Goal: Download file/media

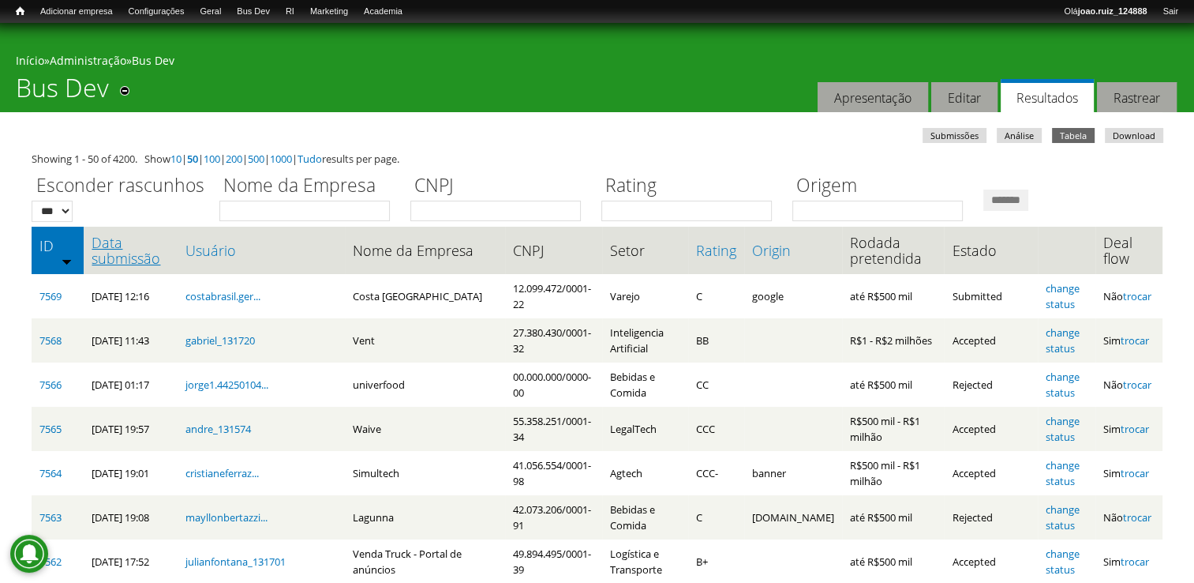
click at [107, 266] on link "Data submissão" at bounding box center [131, 250] width 78 height 32
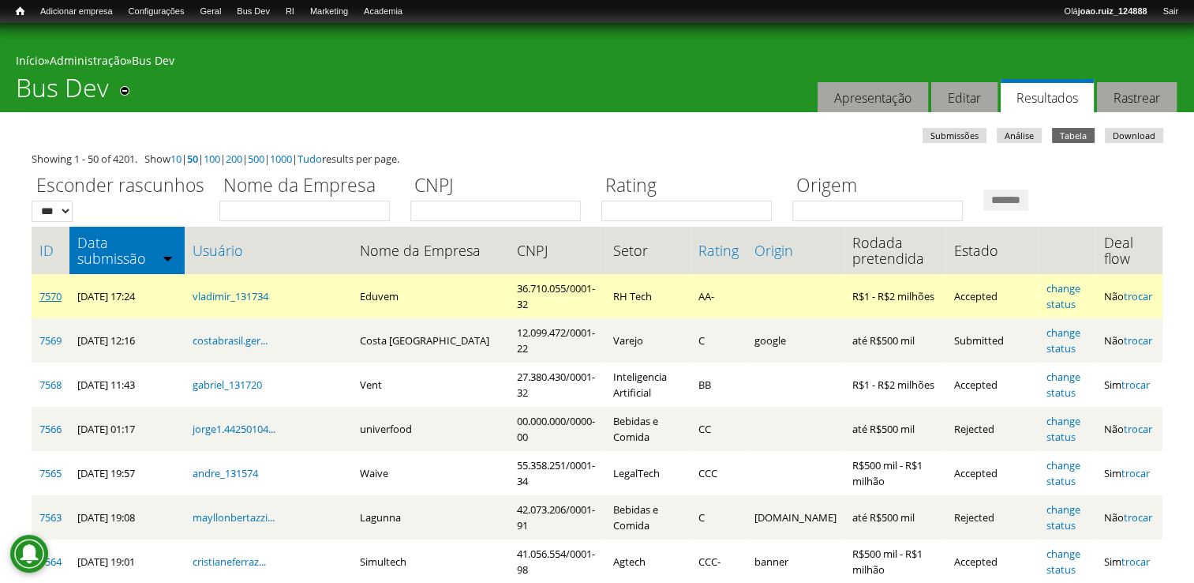
click at [57, 294] on link "7570" at bounding box center [50, 296] width 22 height 14
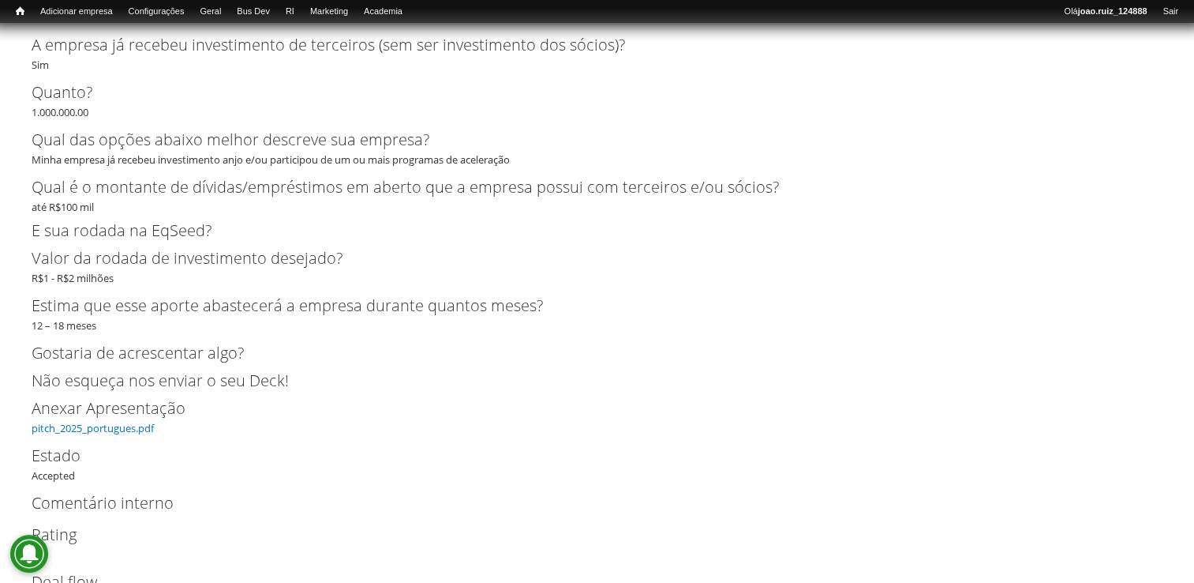
scroll to position [5039, 0]
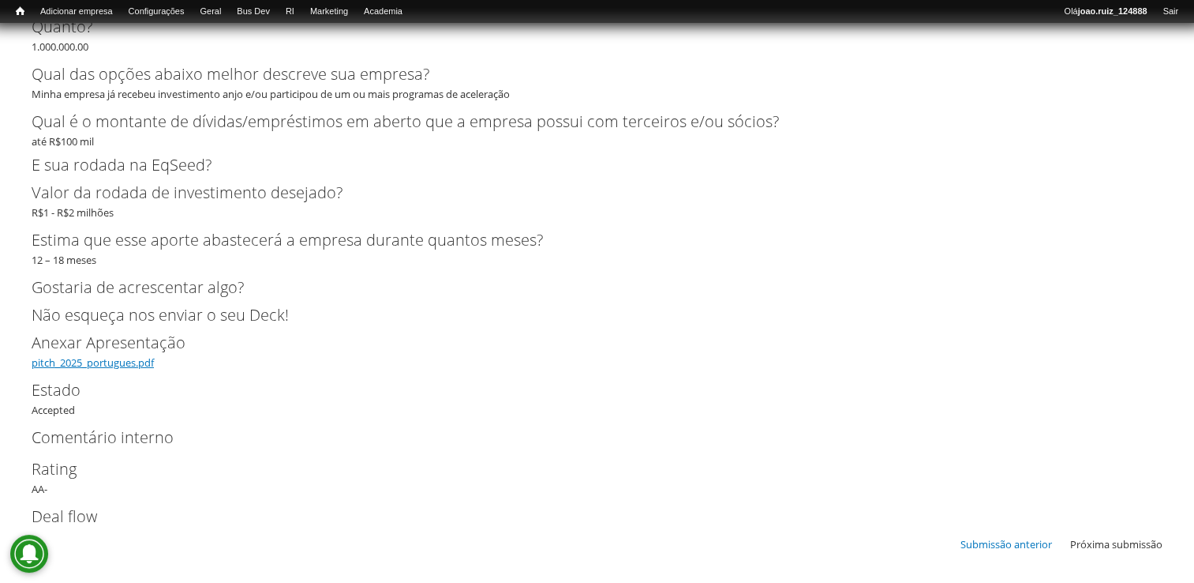
click at [119, 358] on link "pitch_2025_portugues.pdf" at bounding box center [93, 362] width 122 height 14
